Goal: Use online tool/utility: Utilize a website feature to perform a specific function

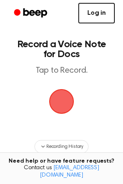
click at [93, 16] on link "Log in" at bounding box center [96, 13] width 36 height 20
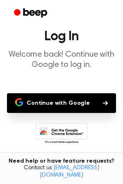
scroll to position [39, 0]
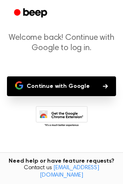
click at [50, 111] on icon at bounding box center [62, 117] width 52 height 23
click at [32, 91] on button "Continue with Google" at bounding box center [61, 86] width 109 height 20
click at [70, 88] on button "Continue with Google" at bounding box center [61, 86] width 109 height 20
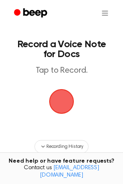
click at [62, 107] on span "button" at bounding box center [61, 101] width 23 height 23
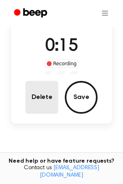
click at [37, 96] on button "Delete" at bounding box center [41, 97] width 33 height 33
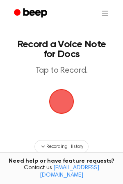
click at [59, 107] on span "button" at bounding box center [61, 101] width 23 height 23
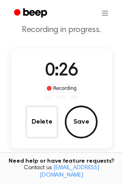
scroll to position [32, 0]
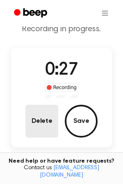
click at [36, 122] on button "Delete" at bounding box center [41, 120] width 33 height 33
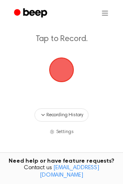
click at [68, 66] on span "button" at bounding box center [61, 69] width 23 height 23
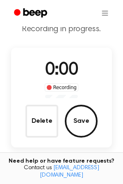
scroll to position [43, 0]
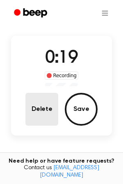
click at [36, 102] on button "Delete" at bounding box center [41, 109] width 33 height 33
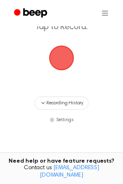
scroll to position [32, 0]
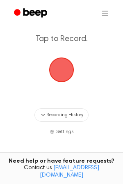
click at [70, 65] on span "button" at bounding box center [61, 69] width 23 height 23
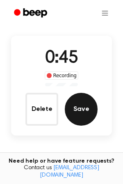
click at [85, 113] on button "Save" at bounding box center [81, 109] width 33 height 33
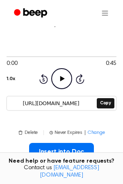
scroll to position [48, 0]
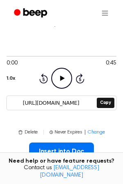
click at [61, 78] on icon at bounding box center [62, 77] width 5 height 5
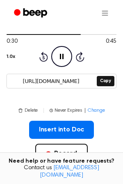
scroll to position [71, 0]
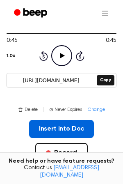
click at [48, 128] on button "Insert into Doc" at bounding box center [61, 129] width 65 height 18
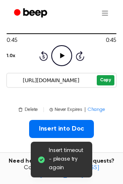
click at [106, 79] on button "Copy" at bounding box center [106, 80] width 18 height 10
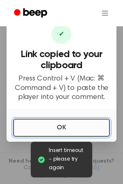
click at [33, 127] on button "OK" at bounding box center [61, 127] width 97 height 18
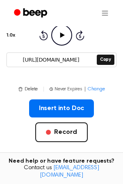
scroll to position [92, 0]
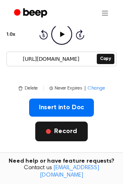
click at [54, 127] on button "Record" at bounding box center [61, 131] width 52 height 20
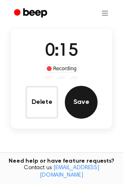
click at [76, 109] on button "Save" at bounding box center [81, 102] width 33 height 33
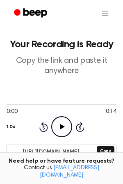
click at [60, 123] on icon "Play Audio" at bounding box center [61, 126] width 21 height 21
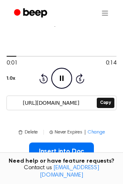
scroll to position [50, 0]
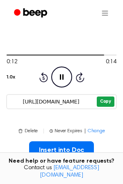
click at [104, 103] on button "Copy" at bounding box center [106, 101] width 18 height 10
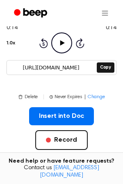
scroll to position [87, 0]
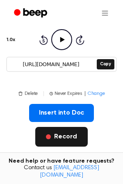
click at [51, 145] on button "Record" at bounding box center [61, 137] width 52 height 20
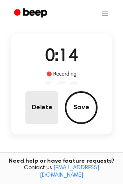
click at [41, 118] on button "Delete" at bounding box center [41, 107] width 33 height 33
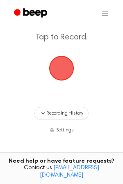
click at [61, 76] on span "button" at bounding box center [61, 68] width 23 height 23
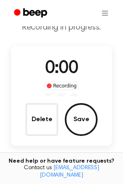
scroll to position [45, 0]
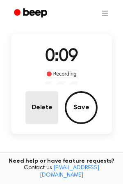
click at [45, 102] on button "Delete" at bounding box center [41, 107] width 33 height 33
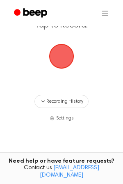
scroll to position [33, 0]
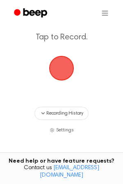
click at [53, 78] on span "button" at bounding box center [61, 68] width 23 height 23
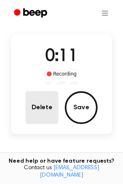
click at [43, 100] on button "Delete" at bounding box center [41, 107] width 33 height 33
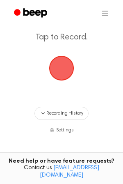
click at [70, 71] on span "button" at bounding box center [61, 68] width 23 height 23
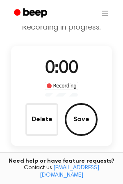
scroll to position [45, 0]
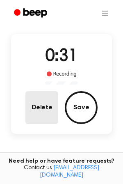
click at [48, 104] on button "Delete" at bounding box center [41, 107] width 33 height 33
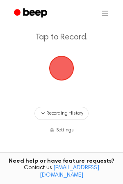
click at [64, 67] on span "button" at bounding box center [61, 68] width 23 height 23
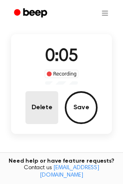
click at [39, 99] on button "Delete" at bounding box center [41, 107] width 33 height 33
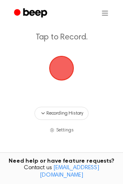
click at [68, 72] on span "button" at bounding box center [61, 68] width 23 height 23
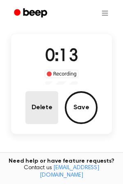
click at [43, 102] on button "Delete" at bounding box center [41, 107] width 33 height 33
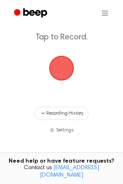
click at [62, 76] on span "button" at bounding box center [61, 68] width 23 height 23
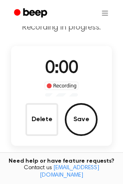
scroll to position [45, 0]
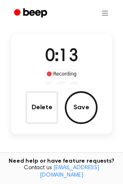
click at [45, 123] on div "0:13 Recording Delete Save" at bounding box center [61, 84] width 101 height 100
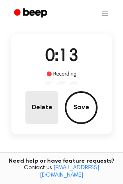
click at [44, 112] on button "Delete" at bounding box center [41, 107] width 33 height 33
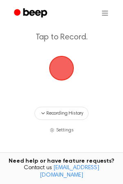
click at [56, 69] on span "button" at bounding box center [61, 68] width 23 height 23
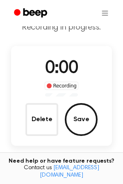
scroll to position [45, 0]
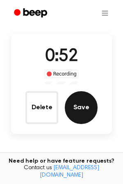
click at [80, 102] on button "Save" at bounding box center [81, 107] width 33 height 33
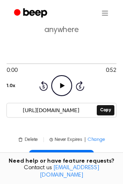
scroll to position [40, 0]
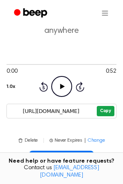
click at [105, 106] on button "Copy" at bounding box center [106, 111] width 18 height 10
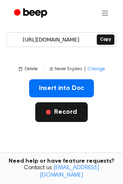
click at [62, 113] on button "Record" at bounding box center [61, 112] width 52 height 20
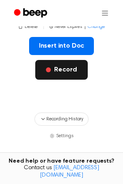
scroll to position [70, 0]
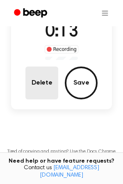
click at [49, 84] on button "Delete" at bounding box center [41, 82] width 33 height 33
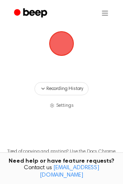
click at [63, 42] on span "button" at bounding box center [61, 43] width 23 height 23
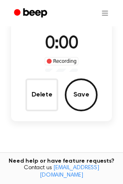
scroll to position [70, 0]
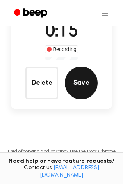
click at [80, 78] on button "Save" at bounding box center [81, 82] width 33 height 33
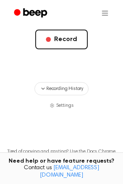
scroll to position [183, 0]
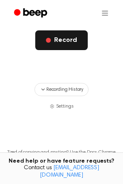
click at [46, 40] on button "Record" at bounding box center [61, 40] width 52 height 20
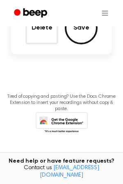
scroll to position [70, 0]
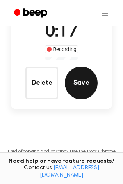
click at [86, 83] on button "Save" at bounding box center [81, 82] width 33 height 33
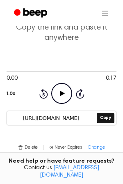
scroll to position [16, 0]
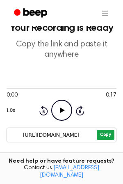
click at [102, 137] on button "Copy" at bounding box center [106, 134] width 18 height 10
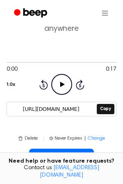
scroll to position [0, 0]
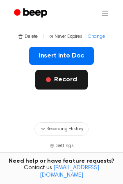
click at [58, 87] on button "Record" at bounding box center [61, 80] width 52 height 20
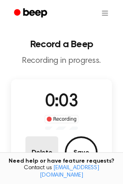
click at [44, 140] on button "Delete" at bounding box center [41, 152] width 33 height 33
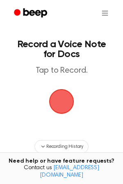
click at [54, 105] on span "button" at bounding box center [61, 101] width 23 height 23
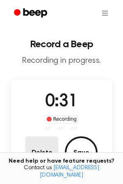
click at [46, 140] on button "Delete" at bounding box center [41, 152] width 33 height 33
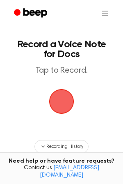
click at [55, 111] on span "button" at bounding box center [61, 101] width 23 height 23
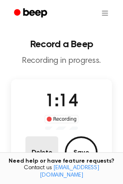
click at [50, 144] on button "Delete" at bounding box center [41, 152] width 33 height 33
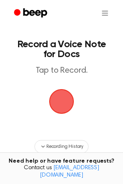
click at [54, 103] on span "button" at bounding box center [61, 101] width 23 height 23
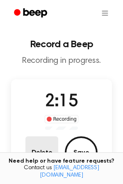
click at [42, 148] on button "Delete" at bounding box center [41, 152] width 33 height 33
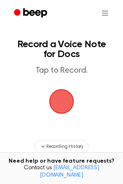
click at [59, 102] on span "button" at bounding box center [61, 101] width 23 height 23
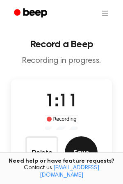
click at [88, 144] on button "Save" at bounding box center [81, 152] width 33 height 33
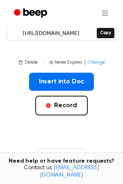
scroll to position [119, 0]
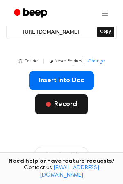
click at [50, 105] on span "button" at bounding box center [48, 104] width 5 height 5
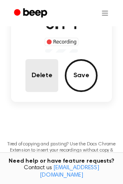
click at [35, 66] on button "Delete" at bounding box center [41, 75] width 33 height 33
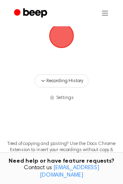
click at [1, 73] on main "Record a Voice Note for Docs Tap to Record. Recording History Settings Tired of…" at bounding box center [61, 69] width 123 height 270
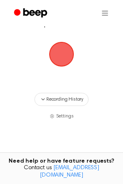
scroll to position [0, 0]
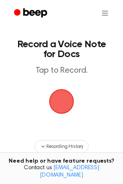
click at [58, 104] on span "button" at bounding box center [61, 101] width 23 height 23
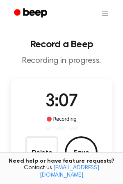
click at [39, 135] on div "3:07 Recording Delete Save" at bounding box center [61, 129] width 101 height 80
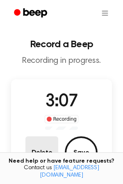
click at [39, 146] on button "Delete" at bounding box center [41, 152] width 33 height 33
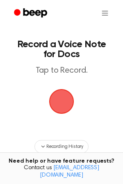
click at [68, 106] on span "button" at bounding box center [61, 101] width 23 height 23
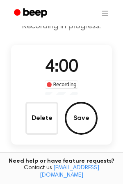
scroll to position [37, 0]
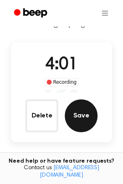
click at [86, 117] on button "Save" at bounding box center [81, 115] width 33 height 33
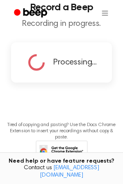
scroll to position [0, 0]
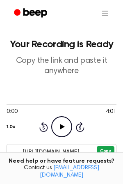
click at [104, 154] on button "Copy" at bounding box center [106, 151] width 18 height 10
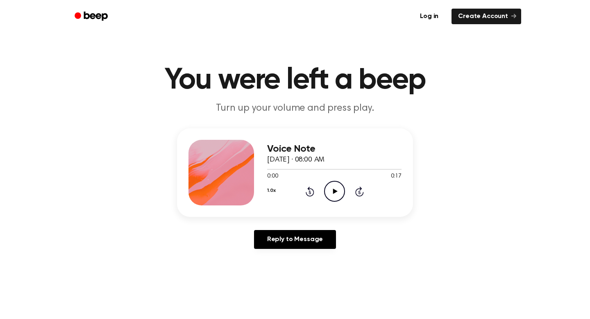
click at [336, 186] on icon "Play Audio" at bounding box center [334, 191] width 21 height 21
click at [292, 145] on h3 "Voice Note" at bounding box center [334, 148] width 134 height 11
click at [331, 190] on icon "Play Audio" at bounding box center [334, 191] width 21 height 21
click at [332, 194] on icon "Play Audio" at bounding box center [334, 191] width 21 height 21
